Goal: Find specific page/section: Find specific page/section

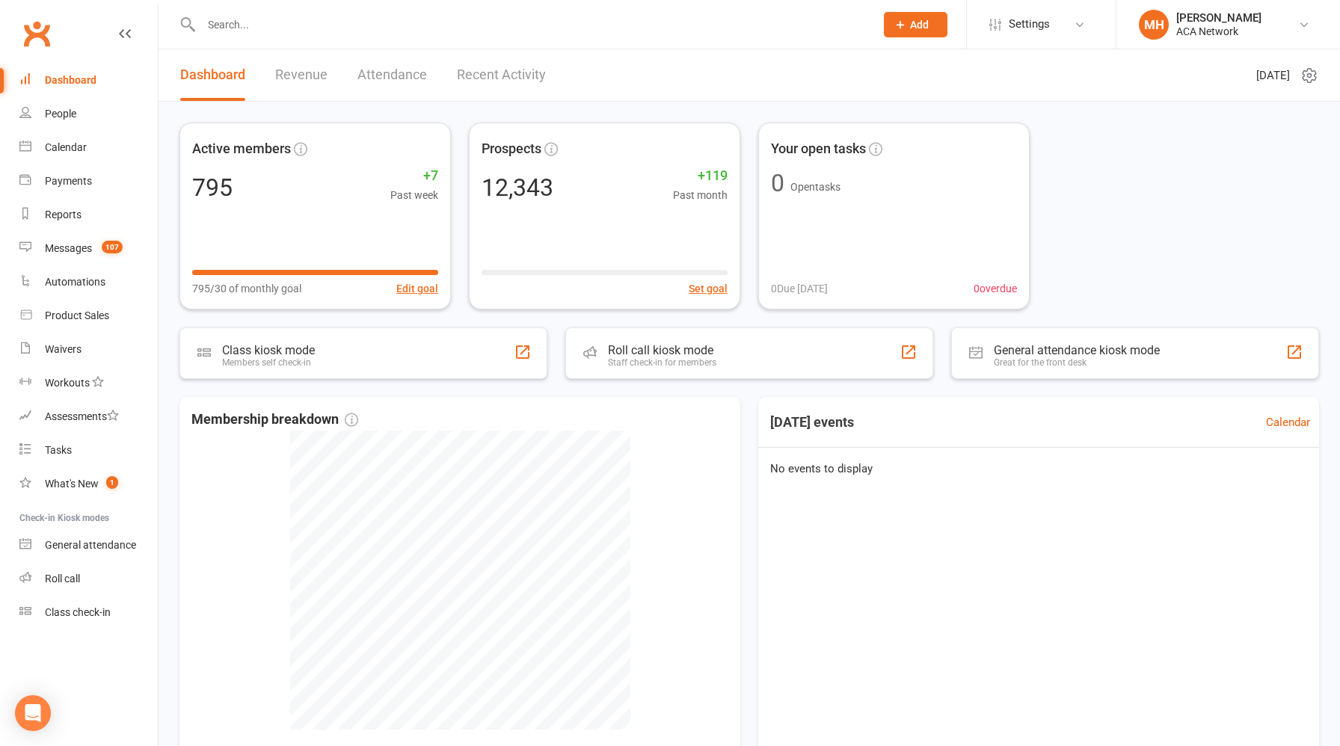
click at [307, 75] on link "Revenue" at bounding box center [301, 75] width 52 height 52
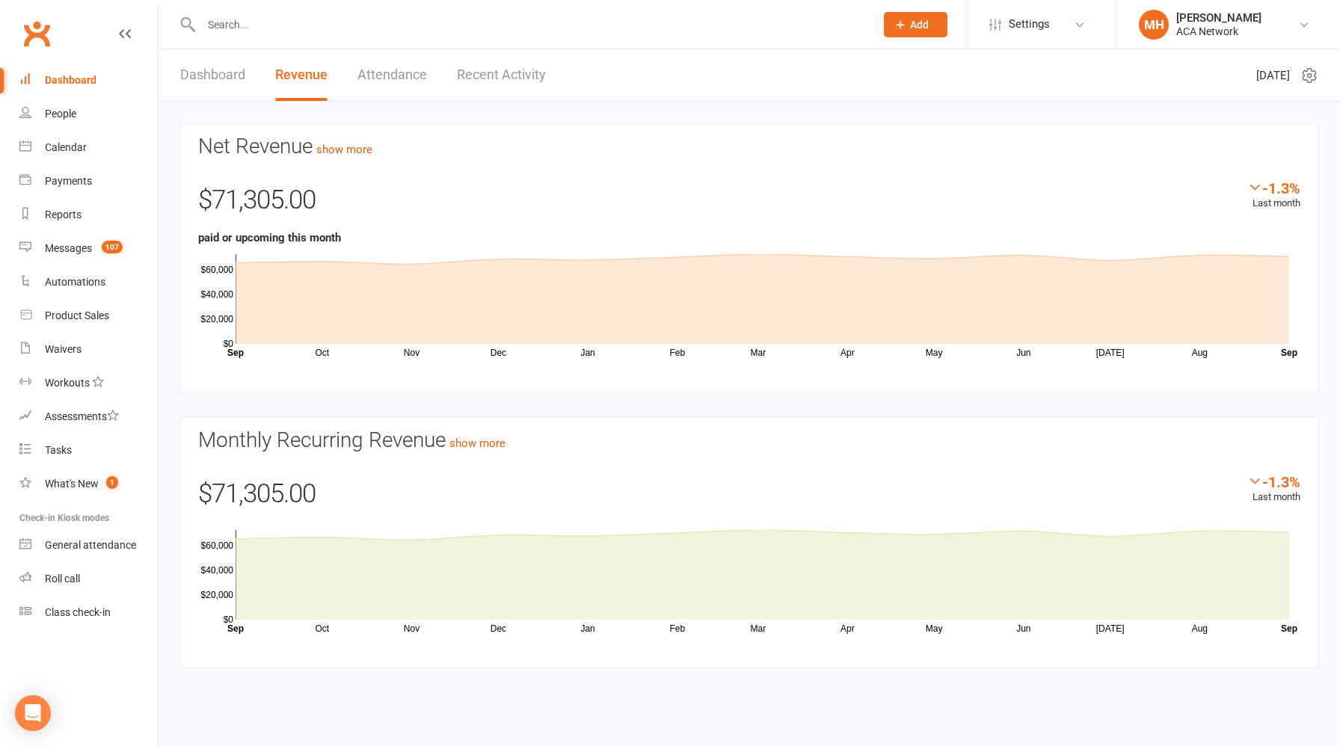
click at [357, 21] on input "text" at bounding box center [531, 24] width 668 height 21
paste input "[PERSON_NAME][EMAIL_ADDRESS][DOMAIN_NAME]"
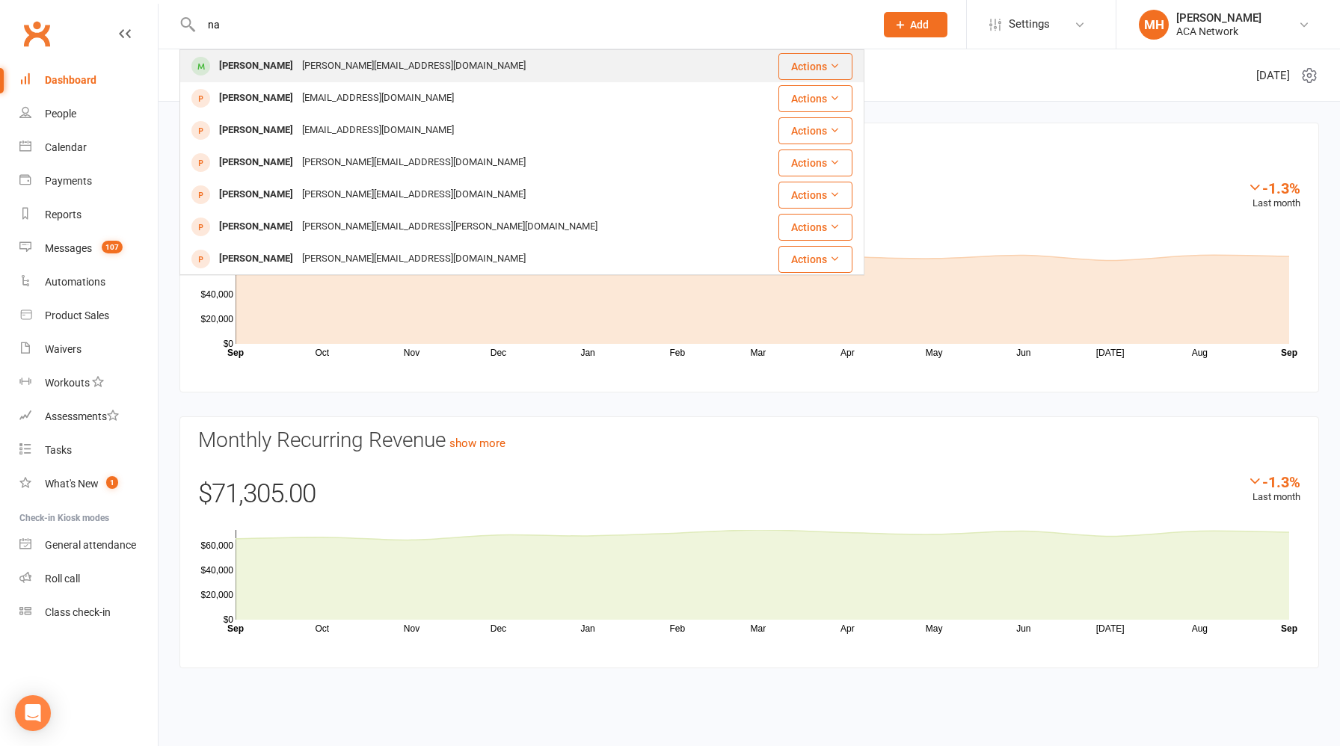
type input "n"
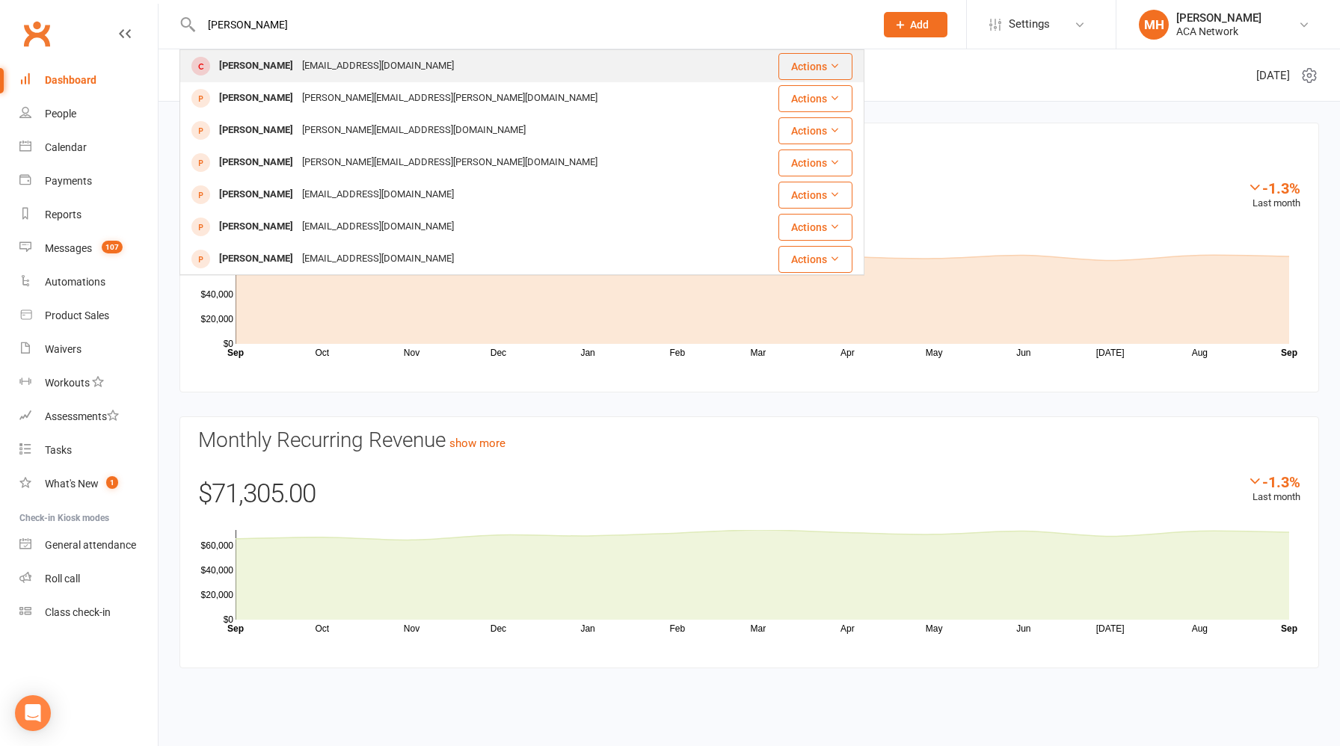
type input "[PERSON_NAME]"
click at [409, 64] on div "[EMAIL_ADDRESS][DOMAIN_NAME]" at bounding box center [378, 66] width 161 height 22
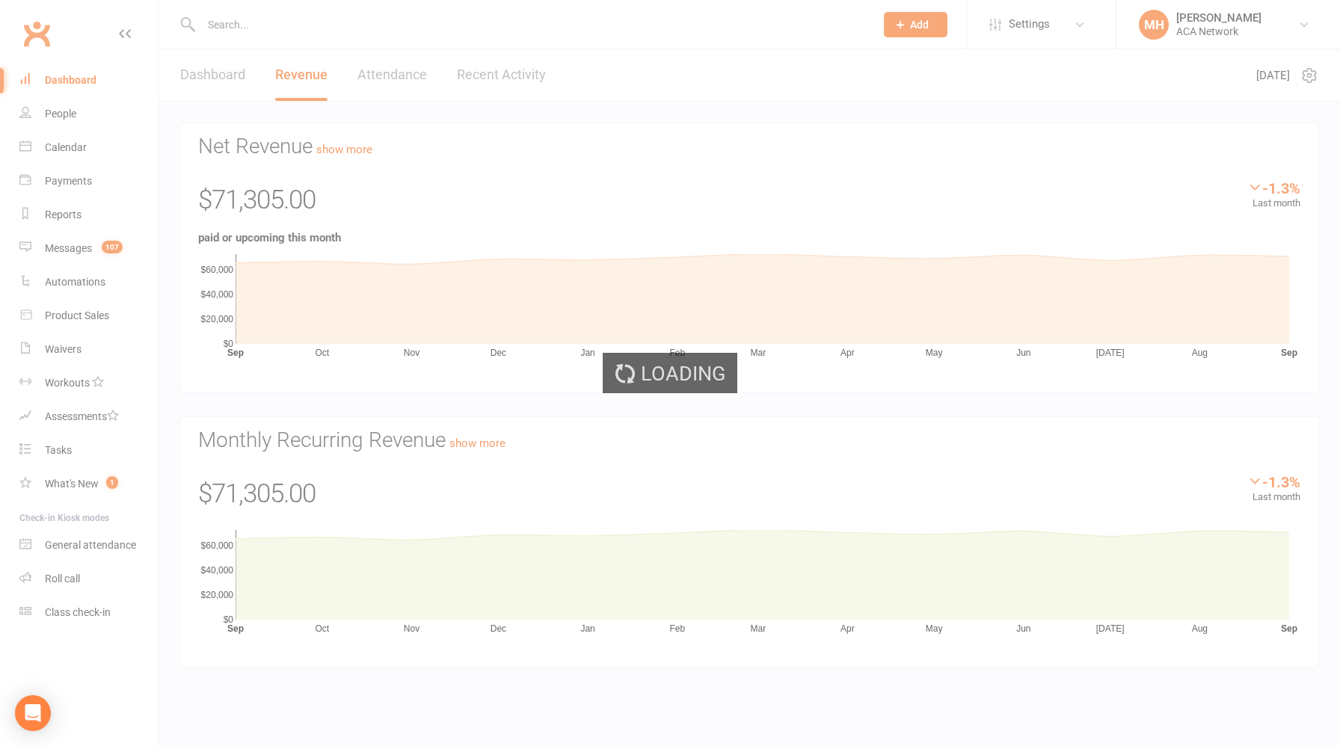
click at [409, 64] on div "Loading" at bounding box center [670, 373] width 1340 height 746
